Goal: Information Seeking & Learning: Learn about a topic

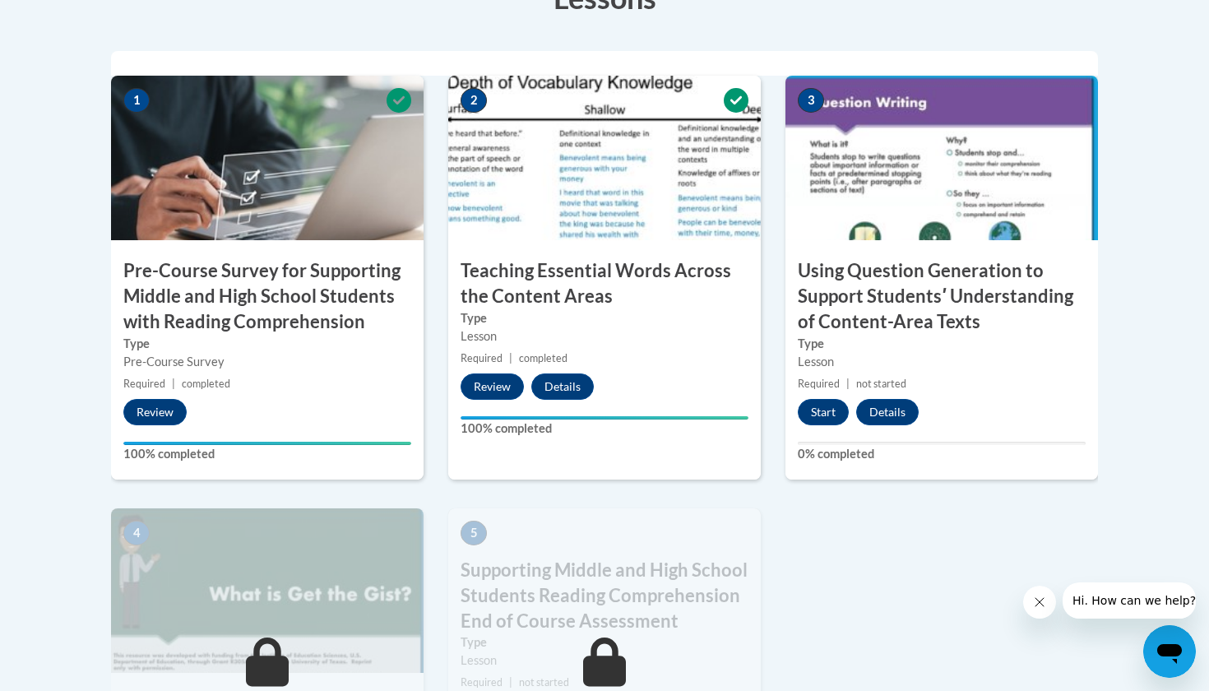
scroll to position [552, 0]
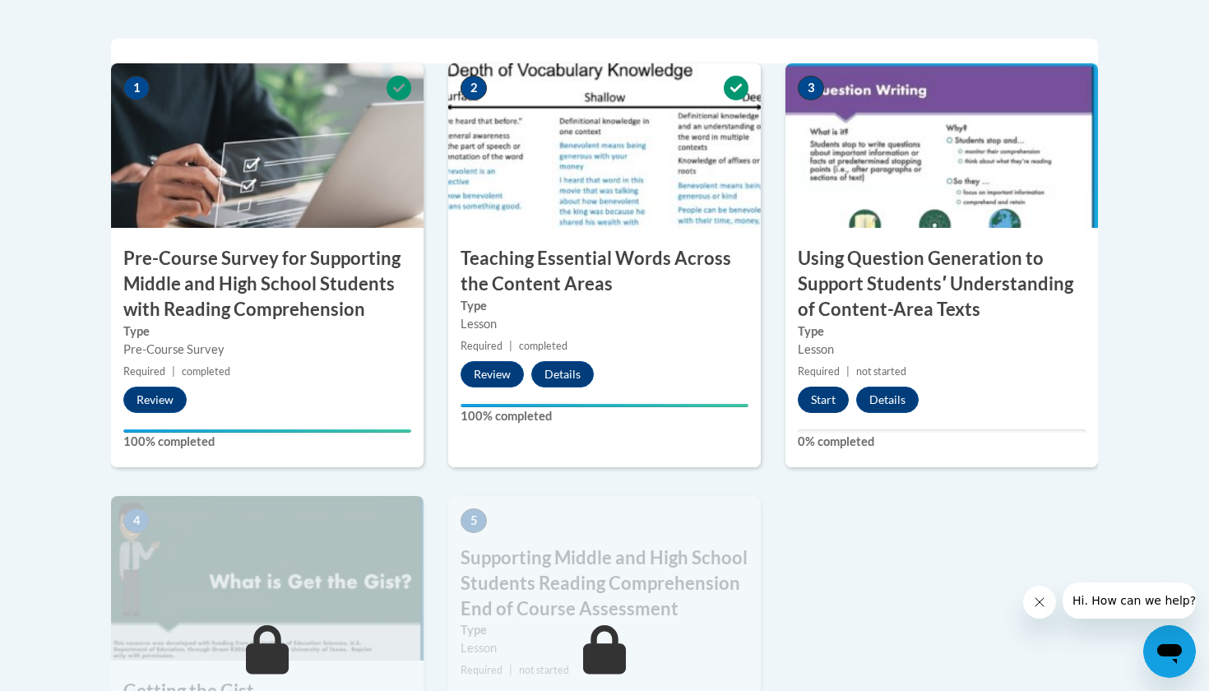
click at [825, 397] on button "Start" at bounding box center [823, 400] width 51 height 26
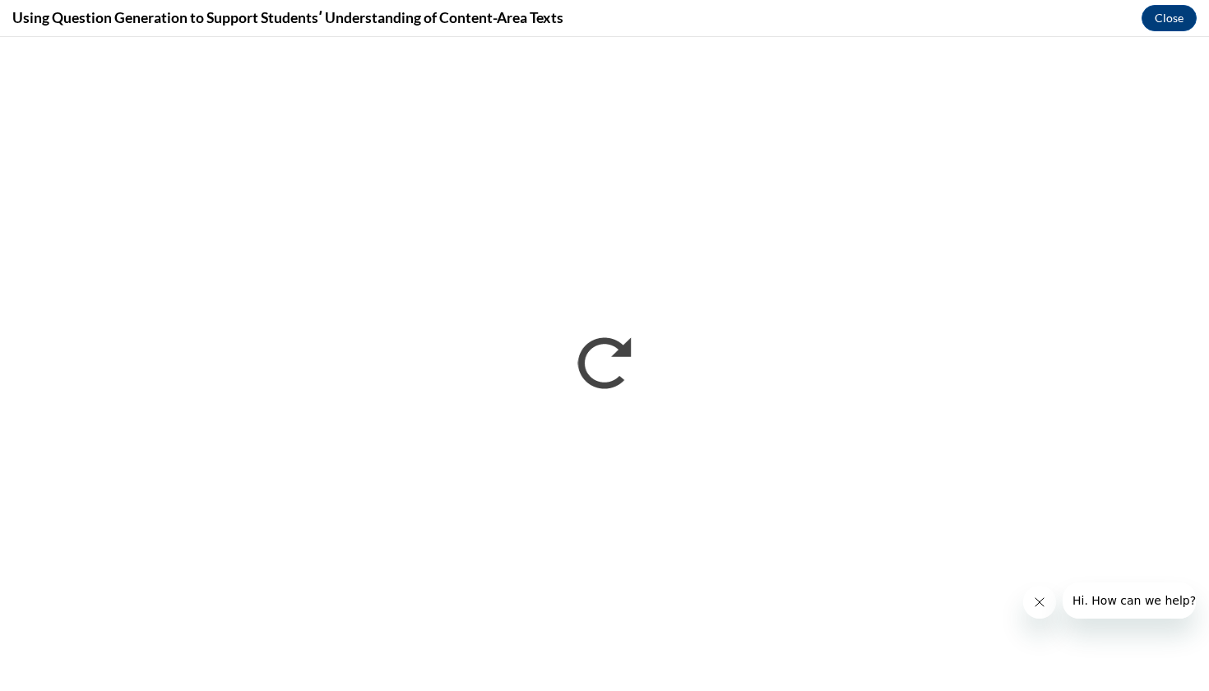
scroll to position [0, 0]
click at [1163, 22] on button "Close" at bounding box center [1169, 18] width 55 height 26
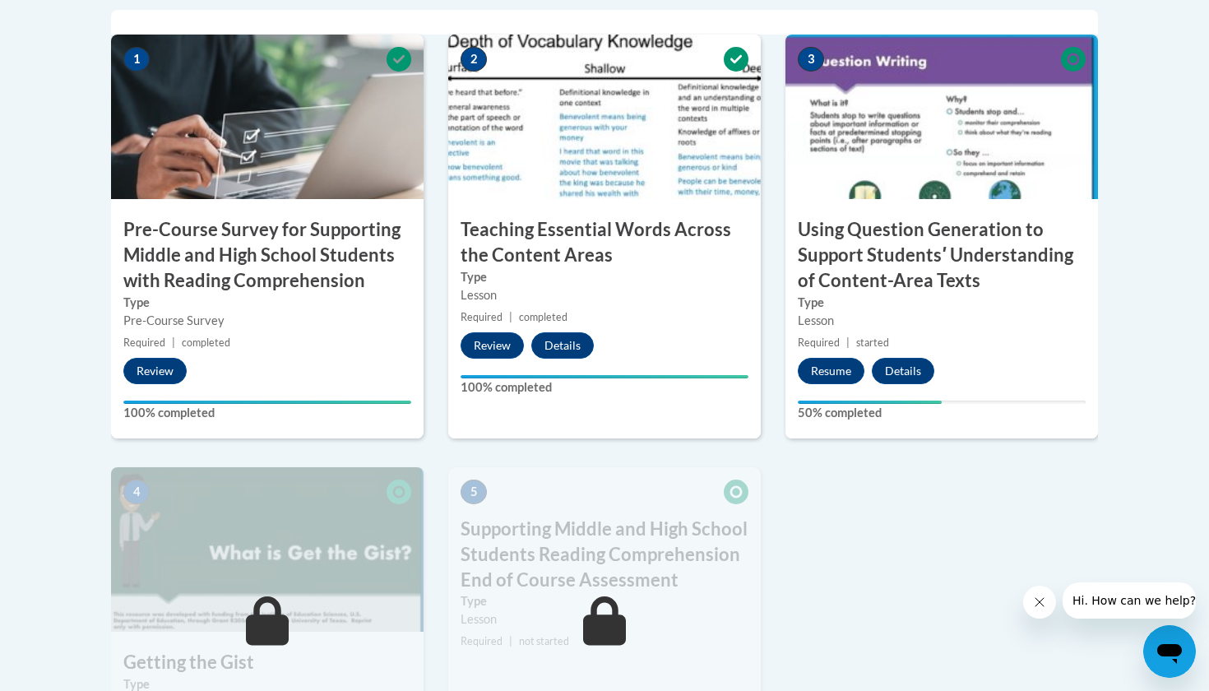
scroll to position [584, 0]
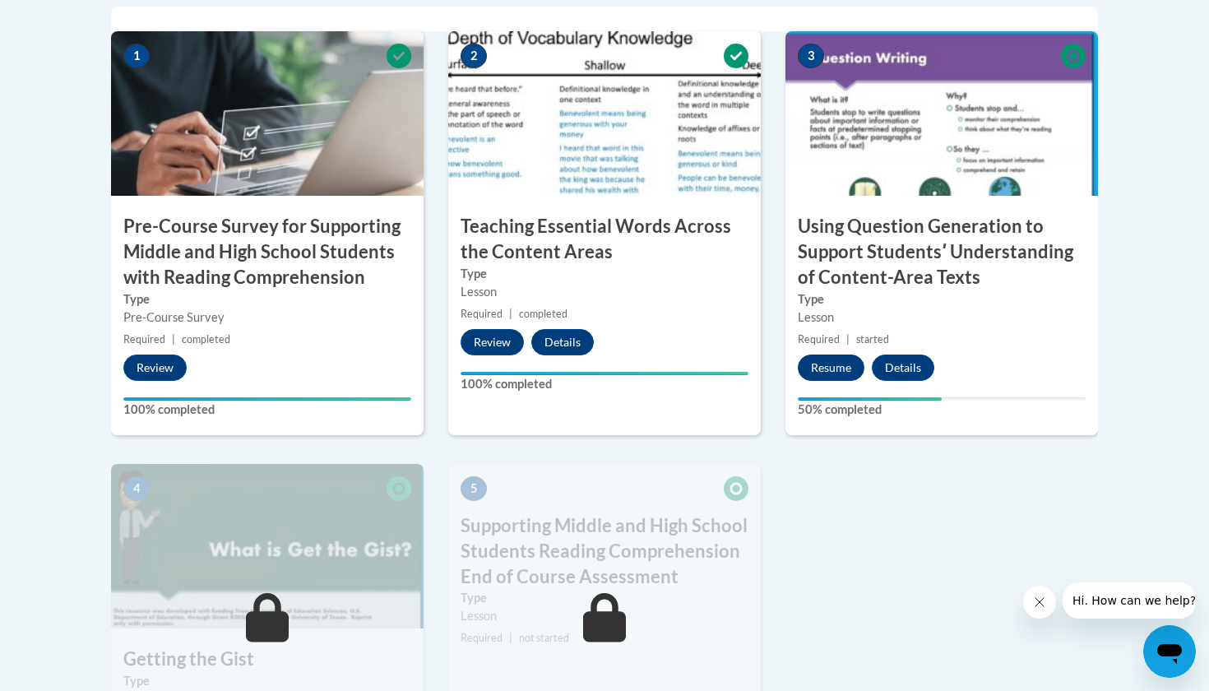
click at [816, 364] on button "Resume" at bounding box center [831, 368] width 67 height 26
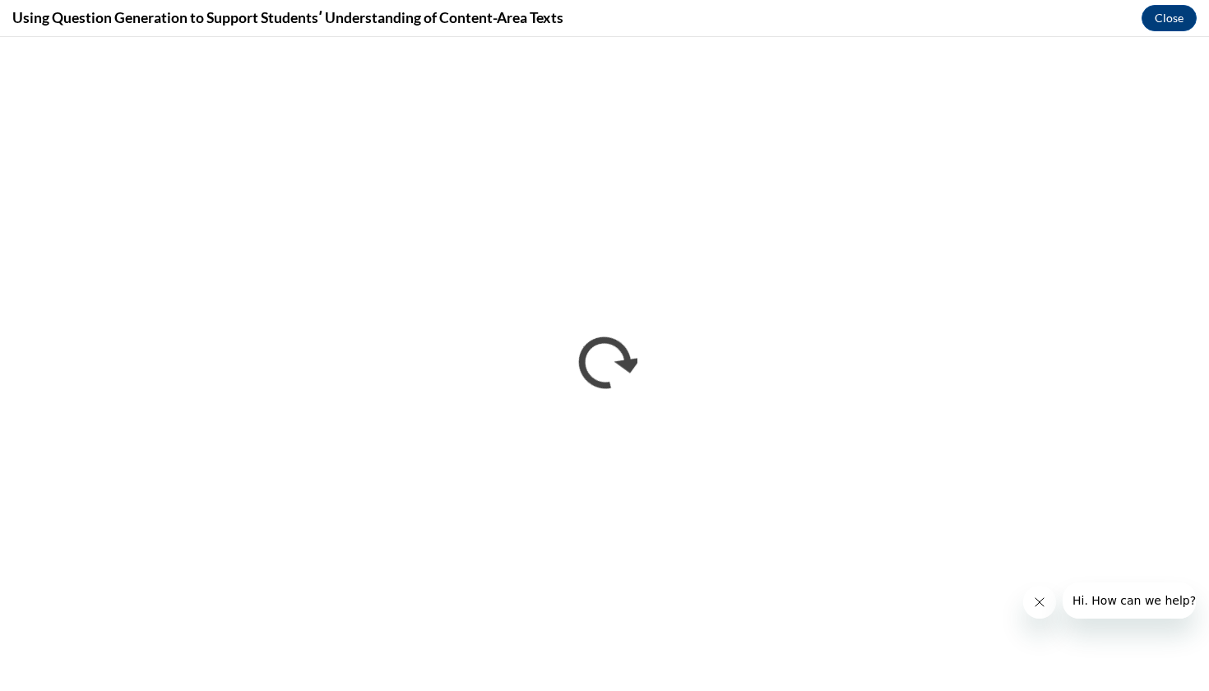
scroll to position [0, 0]
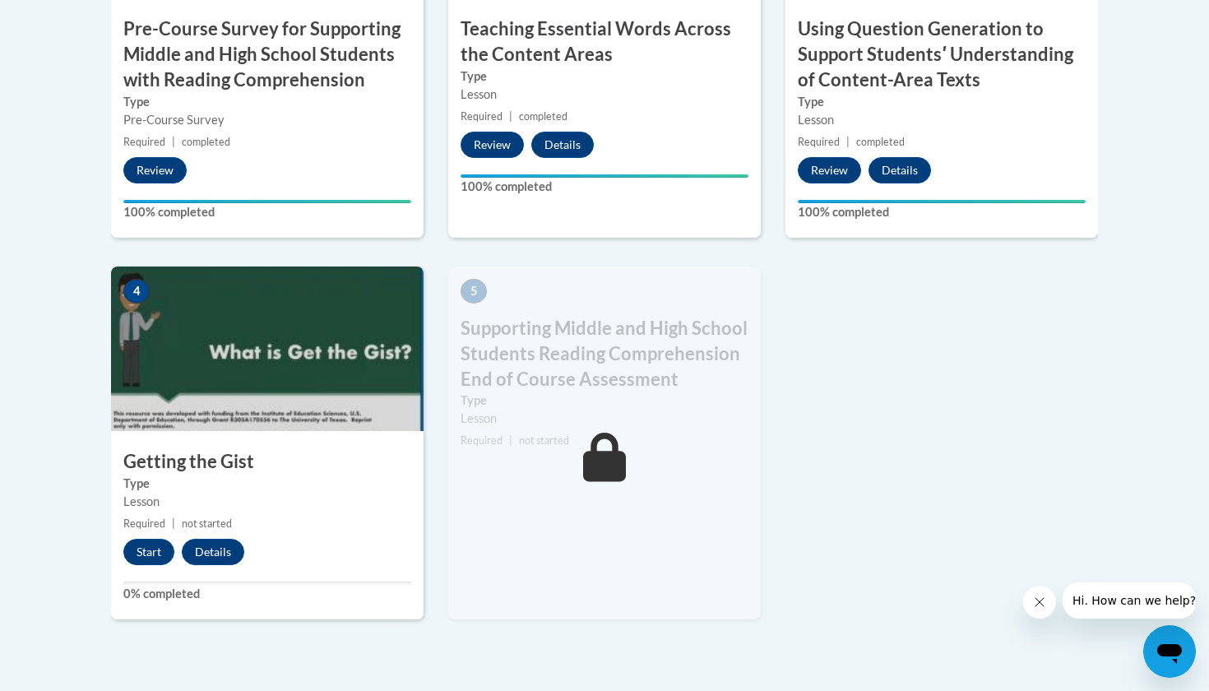
scroll to position [810, 0]
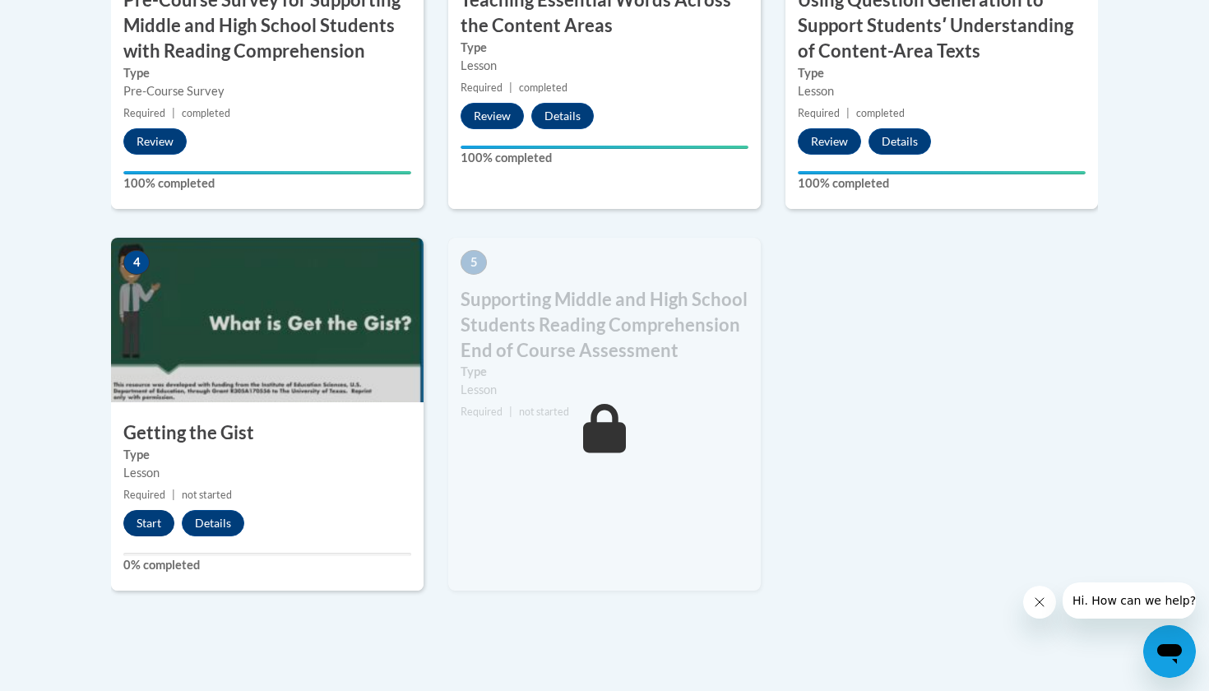
click at [143, 515] on button "Start" at bounding box center [148, 523] width 51 height 26
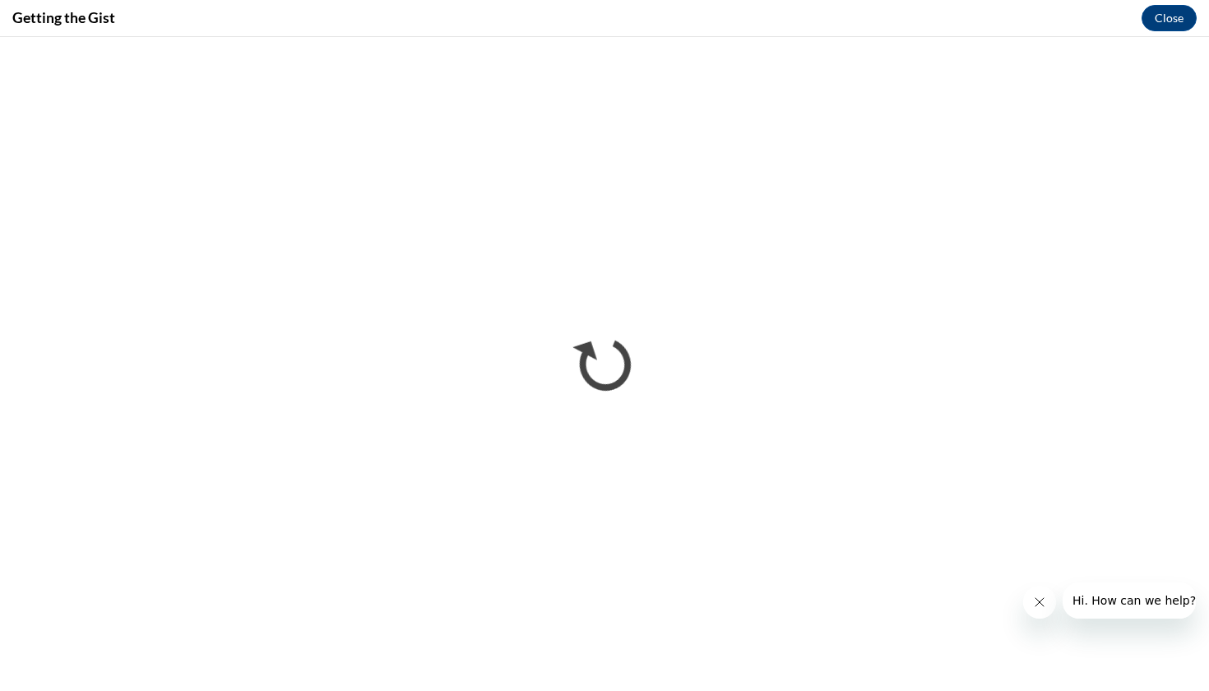
scroll to position [0, 0]
